Goal: Task Accomplishment & Management: Manage account settings

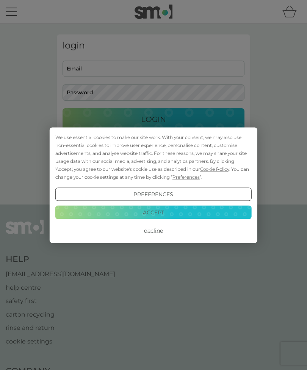
click at [178, 213] on button "Accept" at bounding box center [153, 213] width 196 height 14
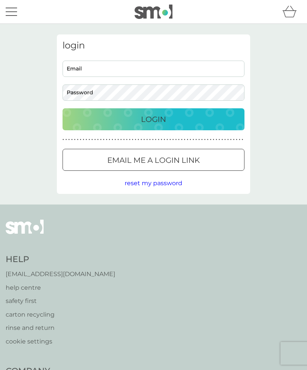
click at [126, 67] on input "Email" at bounding box center [153, 69] width 182 height 16
type input "kevinandrachelneal@yahoo.co.uk"
click at [186, 121] on div "Login" at bounding box center [153, 119] width 167 height 12
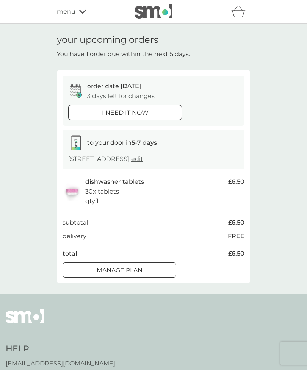
click at [135, 273] on button "Manage plan" at bounding box center [119, 269] width 114 height 15
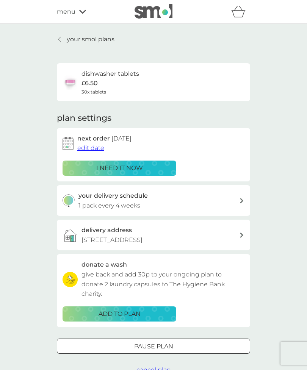
click at [96, 145] on span "edit date" at bounding box center [90, 147] width 27 height 7
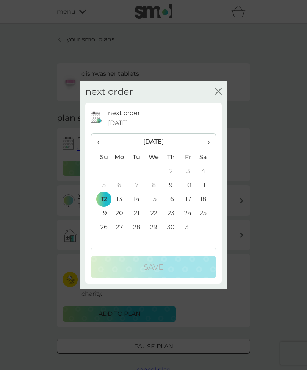
click at [105, 212] on td "19" at bounding box center [100, 213] width 19 height 14
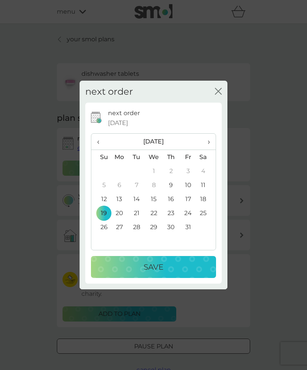
click at [169, 269] on div "Save" at bounding box center [153, 267] width 110 height 12
